Goal: Information Seeking & Learning: Find specific fact

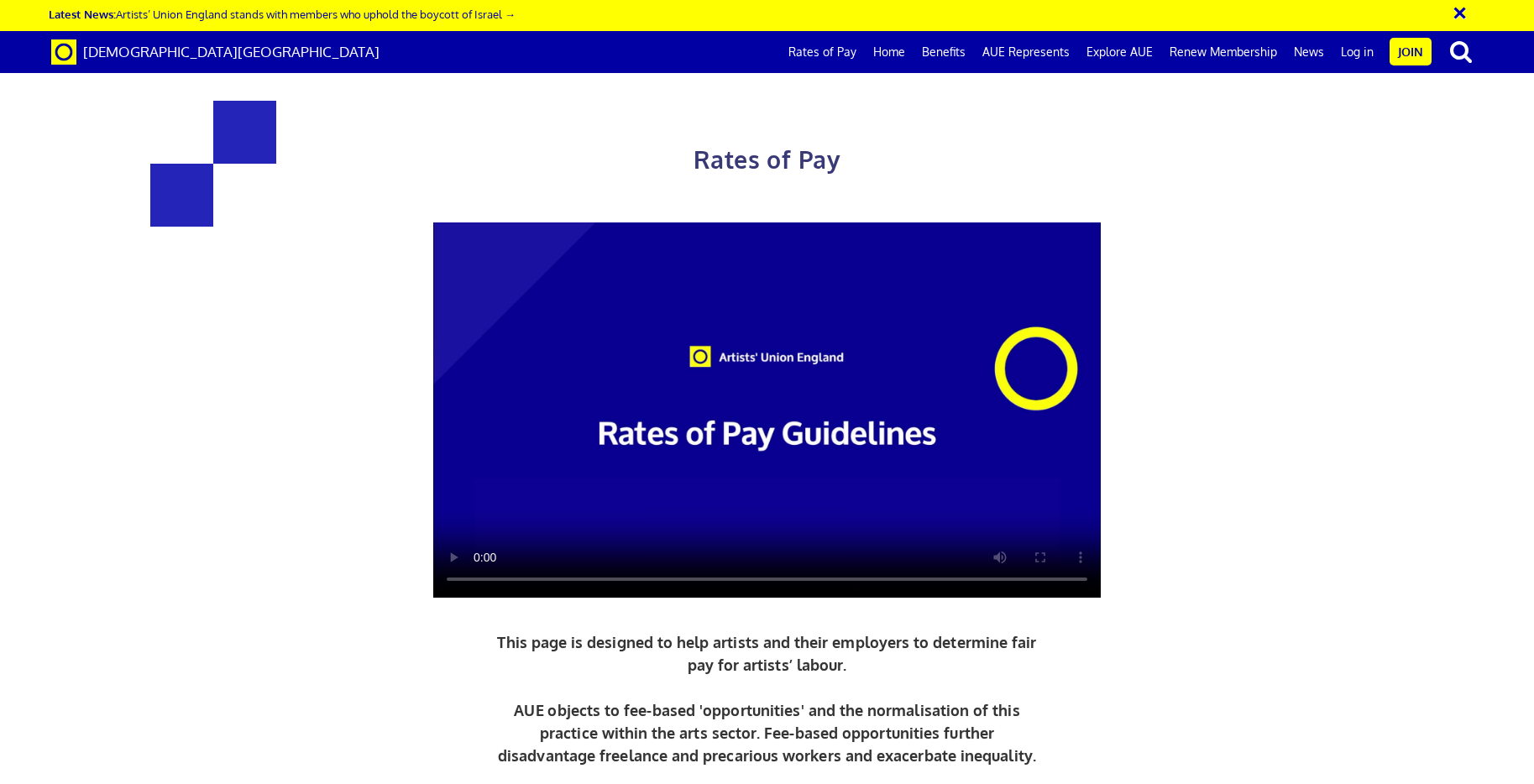
scroll to position [775, 0]
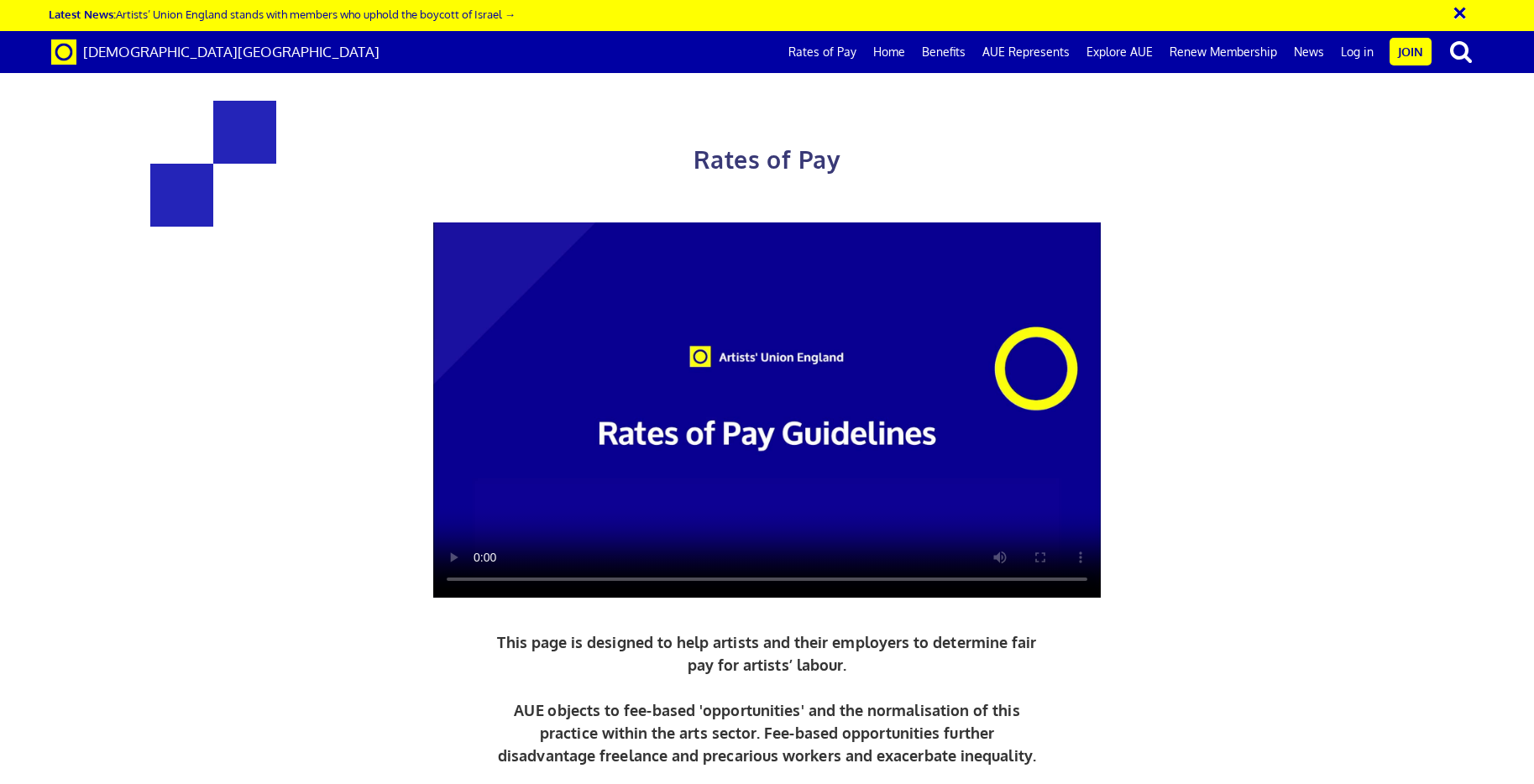
scroll to position [643, 0]
drag, startPoint x: 352, startPoint y: 328, endPoint x: 629, endPoint y: 360, distance: 278.8
